Goal: Check status: Check status

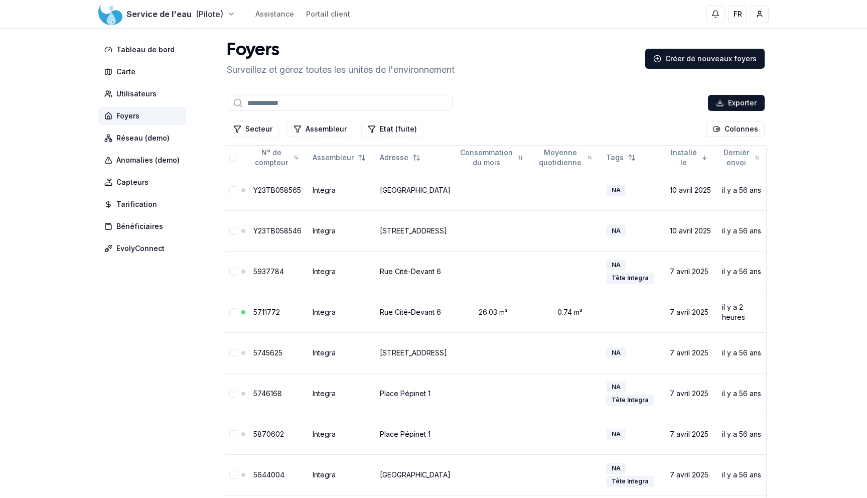
scroll to position [7, 0]
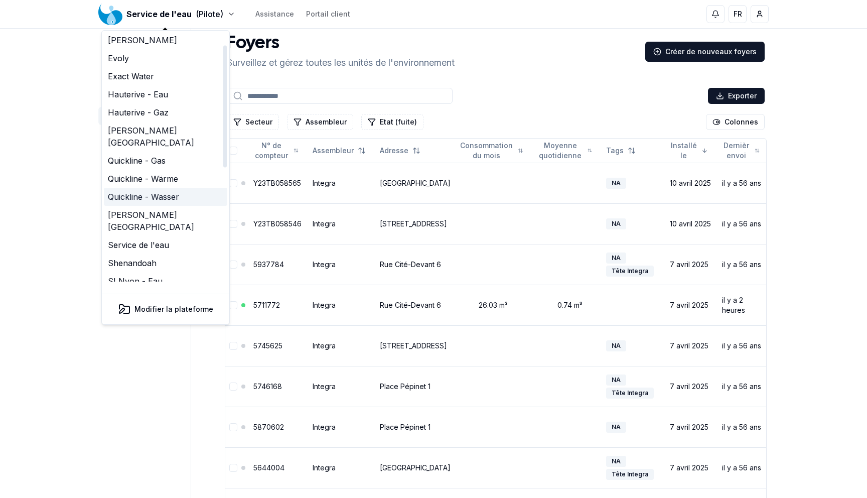
scroll to position [27, 0]
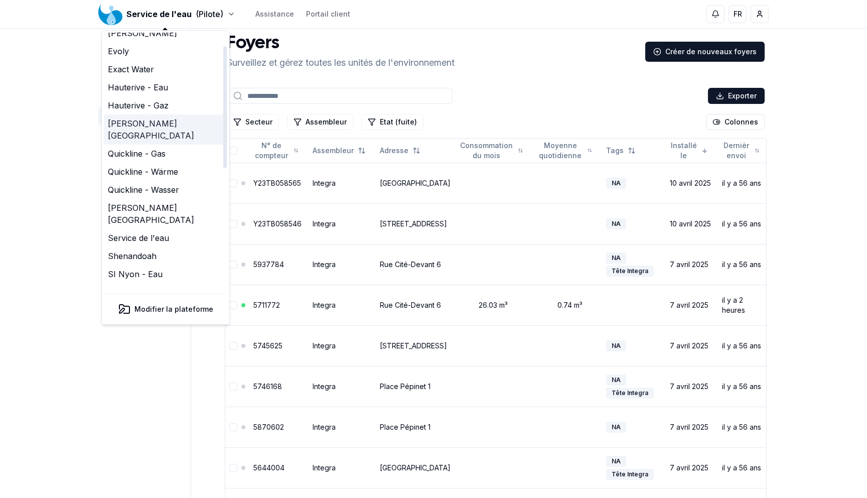
click at [159, 130] on link "[PERSON_NAME][GEOGRAPHIC_DATA]" at bounding box center [165, 129] width 123 height 30
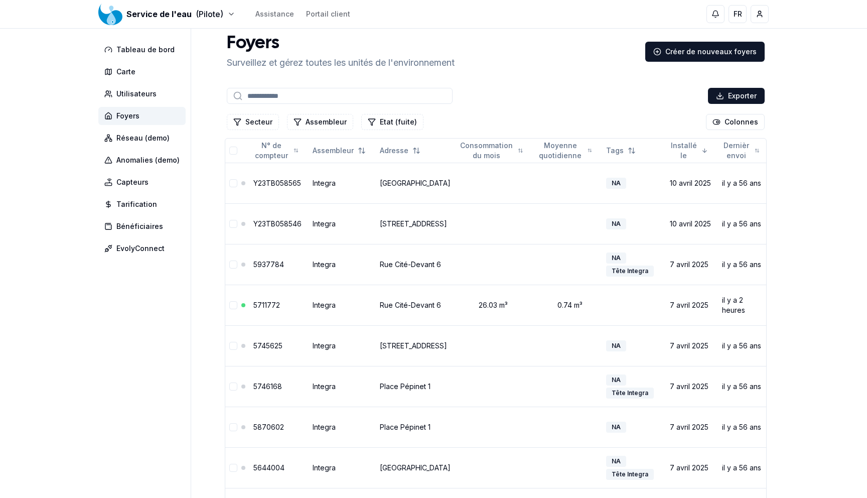
scroll to position [3, 0]
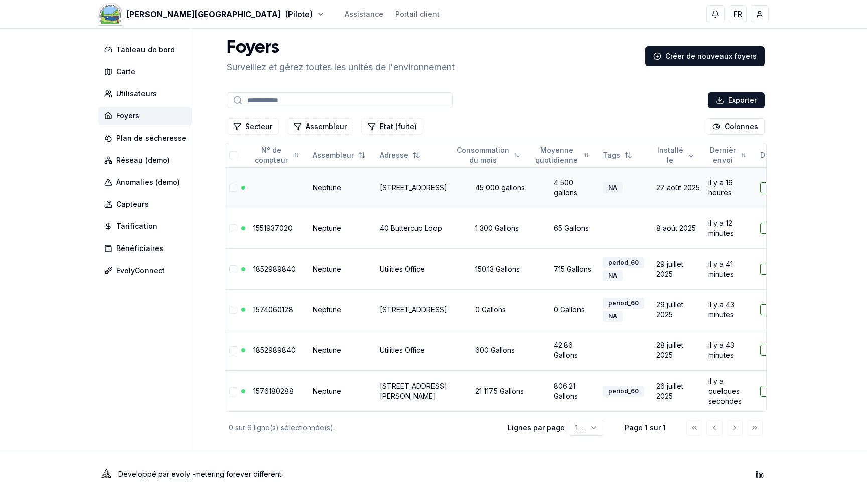
click at [392, 183] on link "[STREET_ADDRESS]" at bounding box center [413, 187] width 67 height 9
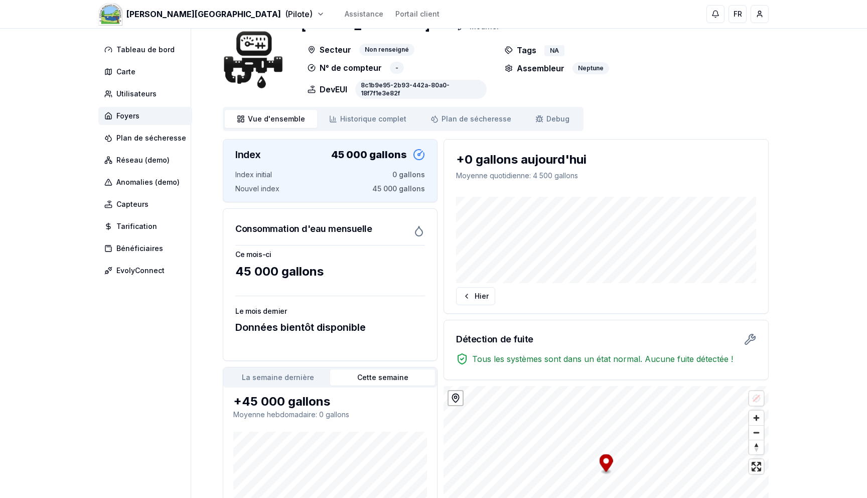
scroll to position [140, 0]
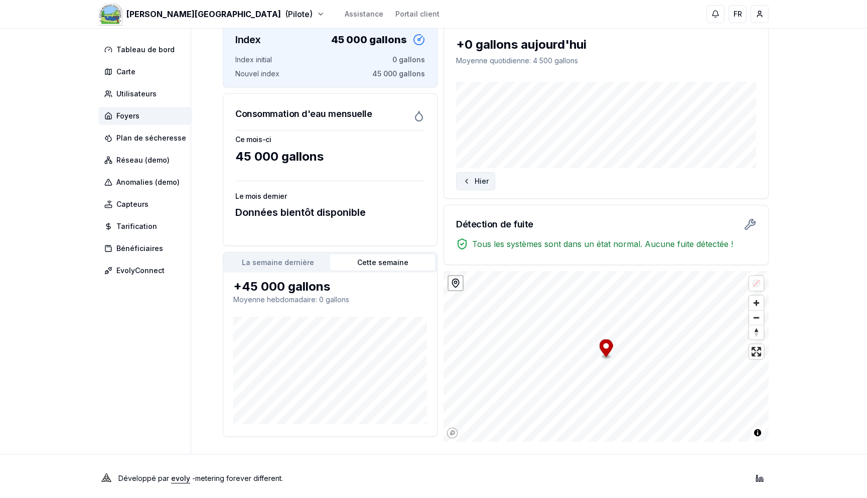
click at [484, 185] on button "Hier" at bounding box center [475, 181] width 39 height 18
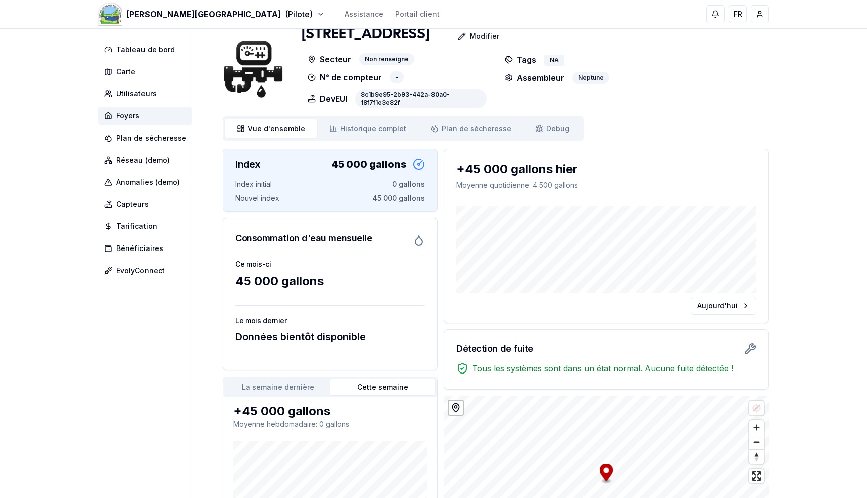
scroll to position [0, 0]
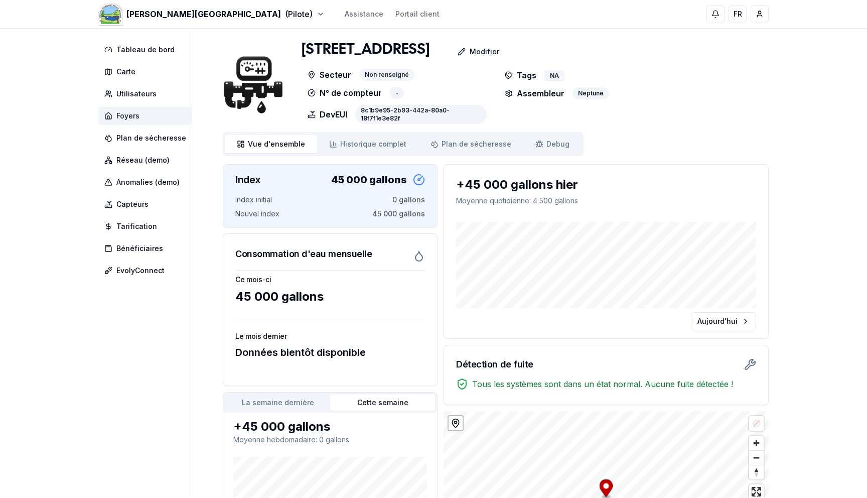
click at [122, 114] on span "Foyers" at bounding box center [127, 116] width 23 height 10
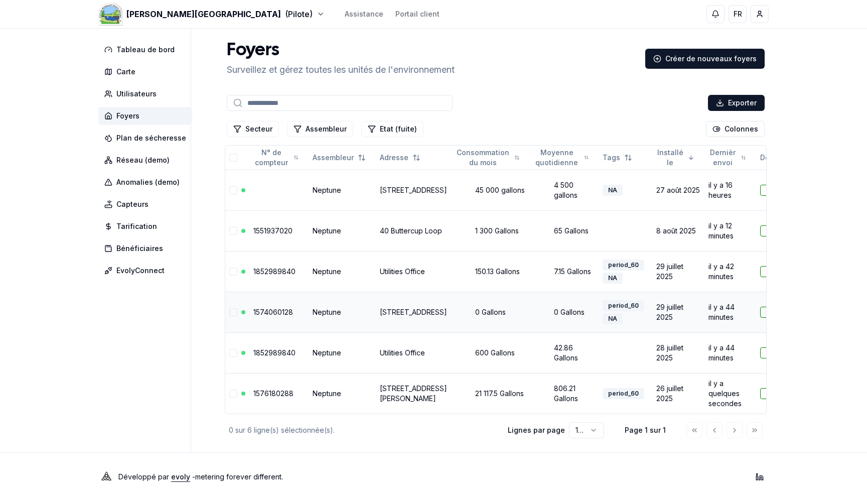
click at [389, 312] on td "[STREET_ADDRESS]" at bounding box center [413, 312] width 75 height 41
click at [389, 308] on link "[STREET_ADDRESS]" at bounding box center [413, 312] width 67 height 9
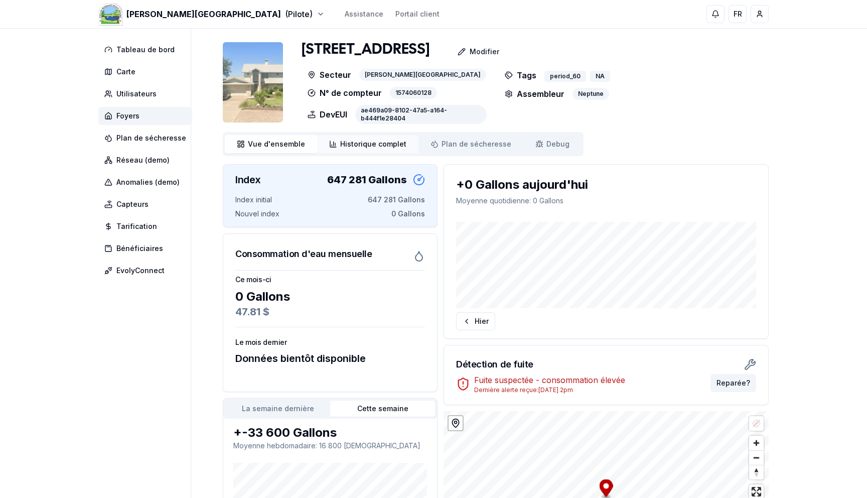
click at [372, 144] on span "Historique complet" at bounding box center [373, 144] width 66 height 10
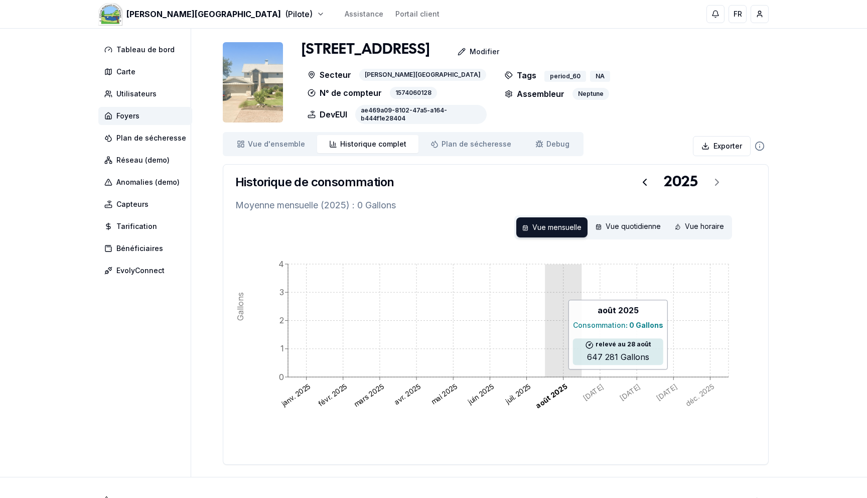
click at [558, 374] on icon "janv. 2025 févr. 2025 mars 2025 avr. 2025 mai 2025 juin 2025 juil. 2025 août [D…" at bounding box center [495, 351] width 521 height 201
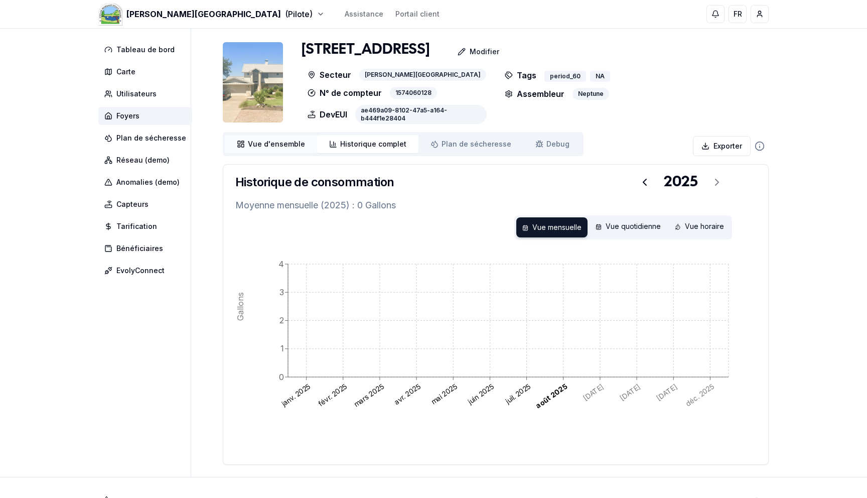
click at [282, 143] on span "Vue d'ensemble" at bounding box center [276, 144] width 57 height 10
